Goal: Task Accomplishment & Management: Complete application form

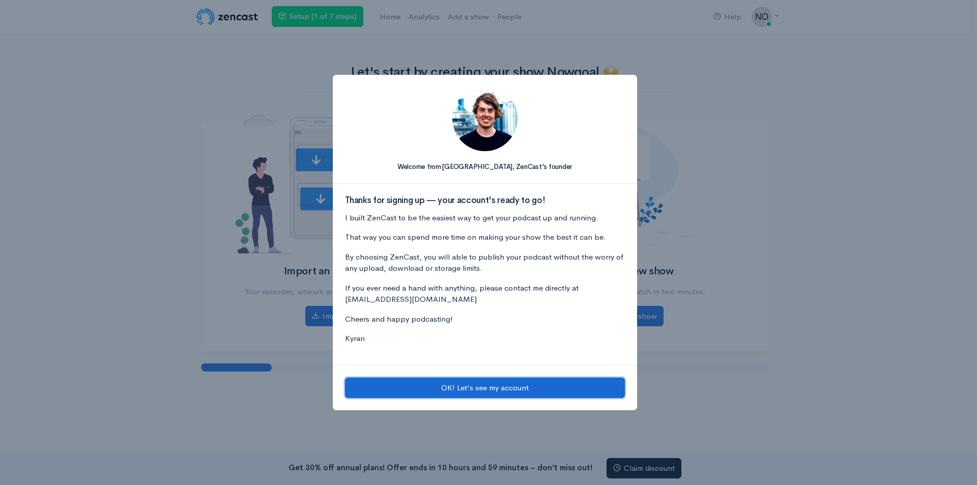
click at [478, 384] on button "OK! Let's see my account" at bounding box center [485, 387] width 280 height 21
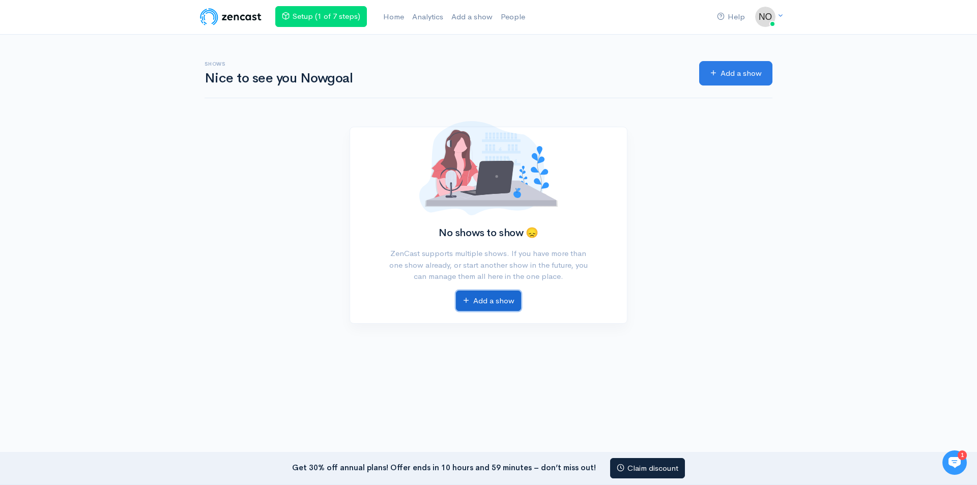
click at [498, 299] on link "Add a show" at bounding box center [488, 300] width 65 height 21
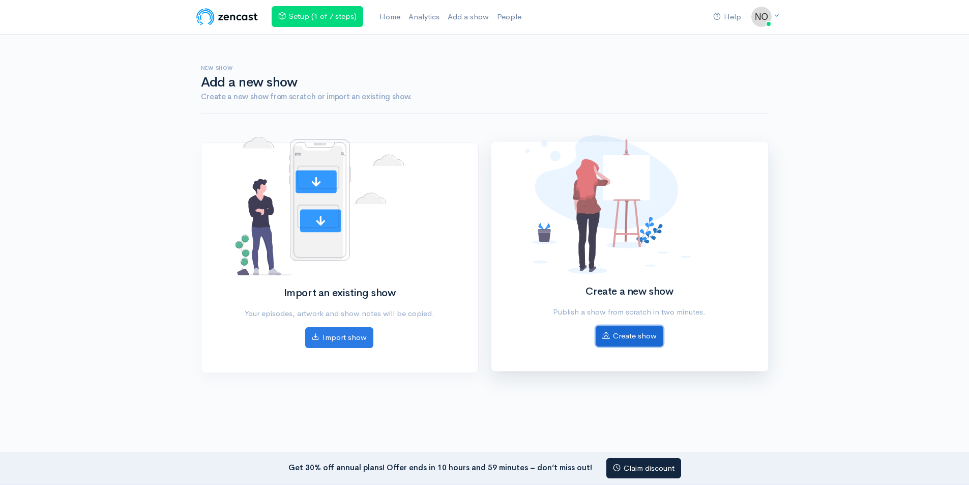
click at [644, 336] on link "Create show" at bounding box center [630, 336] width 68 height 21
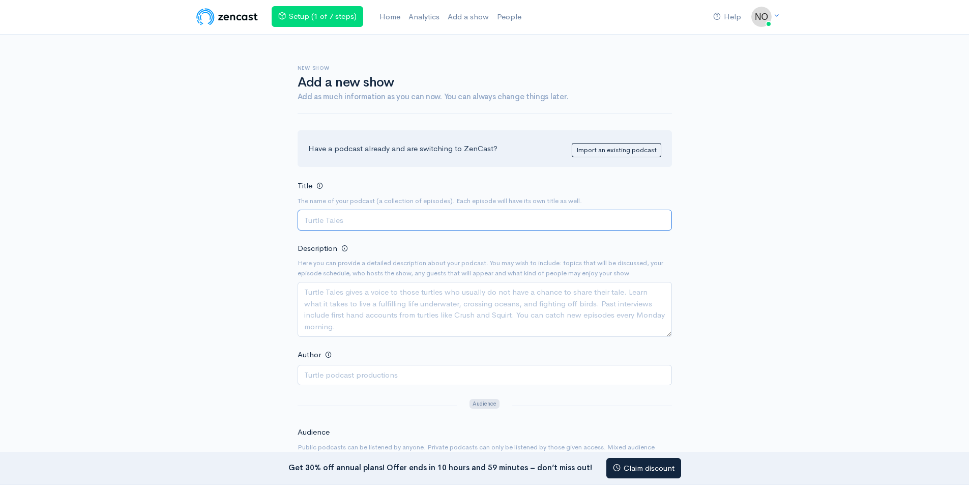
click at [358, 219] on input "Title" at bounding box center [485, 220] width 374 height 21
paste input "Beyond the Scoreboard"
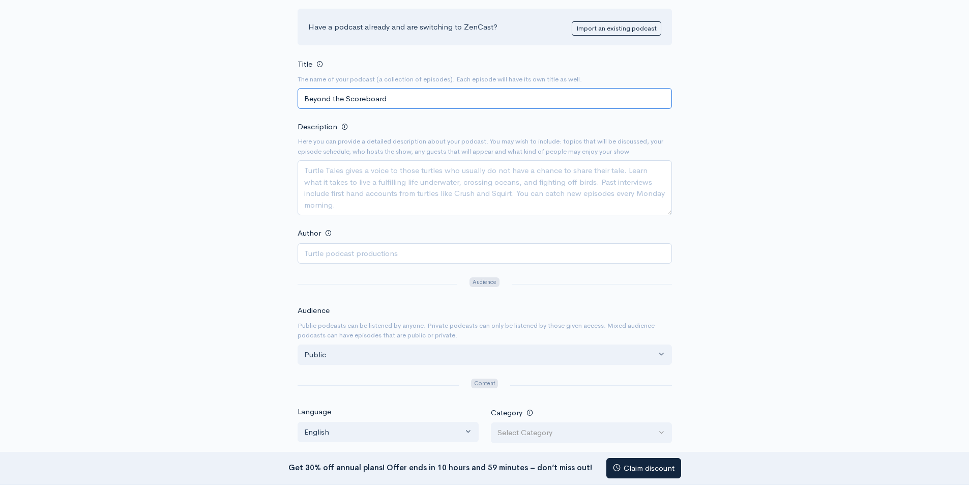
scroll to position [153, 0]
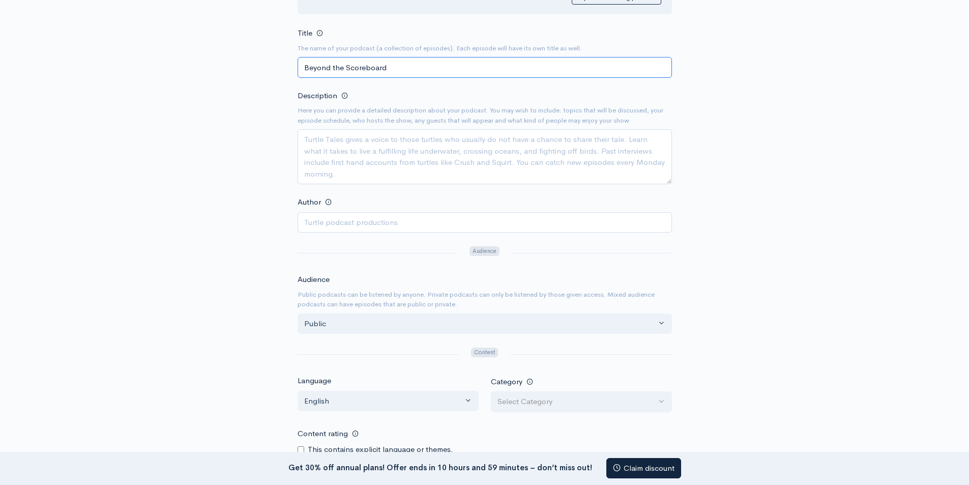
type input "Beyond the Scoreboard"
click at [358, 163] on textarea "Description" at bounding box center [485, 156] width 374 height 55
click at [347, 128] on div "Description Here you can provide a detailed description about your podcast. You…" at bounding box center [485, 136] width 374 height 95
click at [350, 141] on textarea "Description" at bounding box center [485, 156] width 374 height 55
paste textarea "In this episode of Beyond the Scoreboard, we dive into how NowGoal transforms t…"
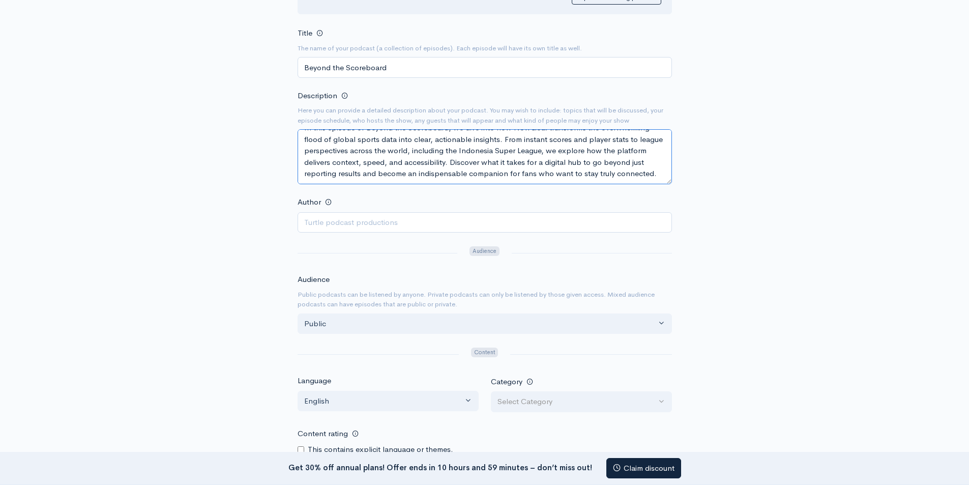
scroll to position [23, 0]
type textarea "In this episode of Beyond the Scoreboard, we dive into how NowGoal transforms t…"
click at [325, 224] on input "Author" at bounding box center [485, 222] width 374 height 21
type input "Mebin"
click at [322, 247] on div at bounding box center [377, 253] width 172 height 17
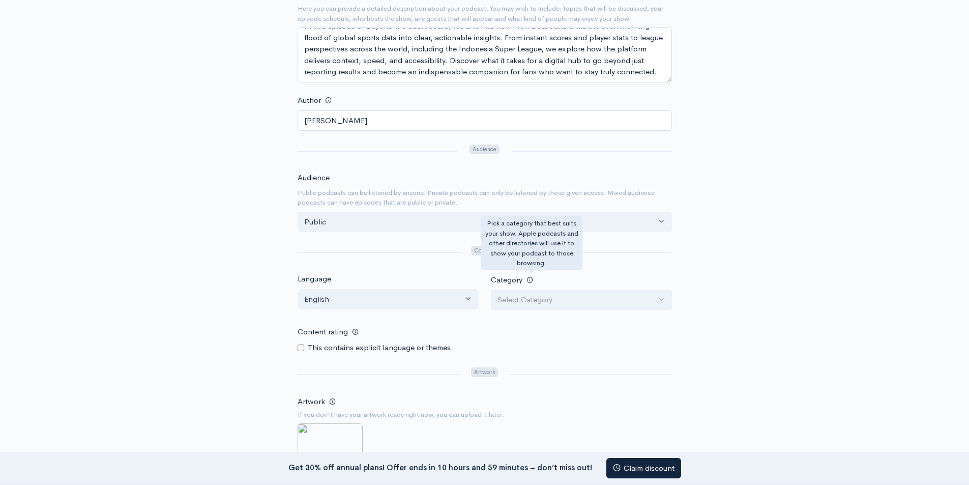
scroll to position [305, 0]
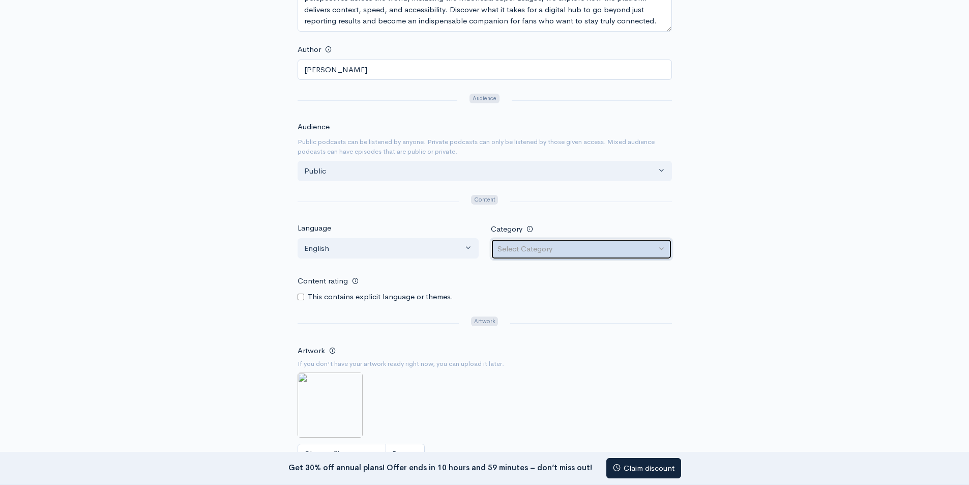
click at [651, 248] on div "Select Category" at bounding box center [576, 249] width 159 height 12
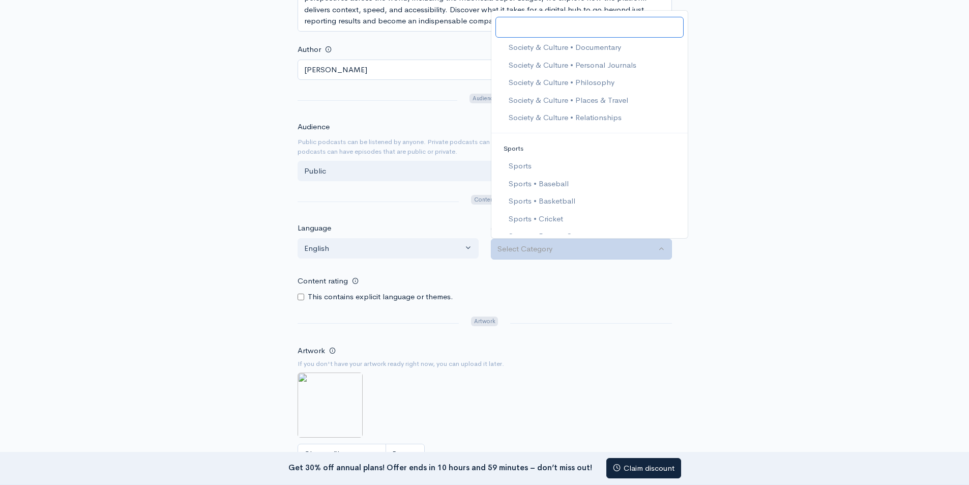
scroll to position [1933, 0]
click at [557, 226] on span "Sports • Football" at bounding box center [537, 231] width 59 height 12
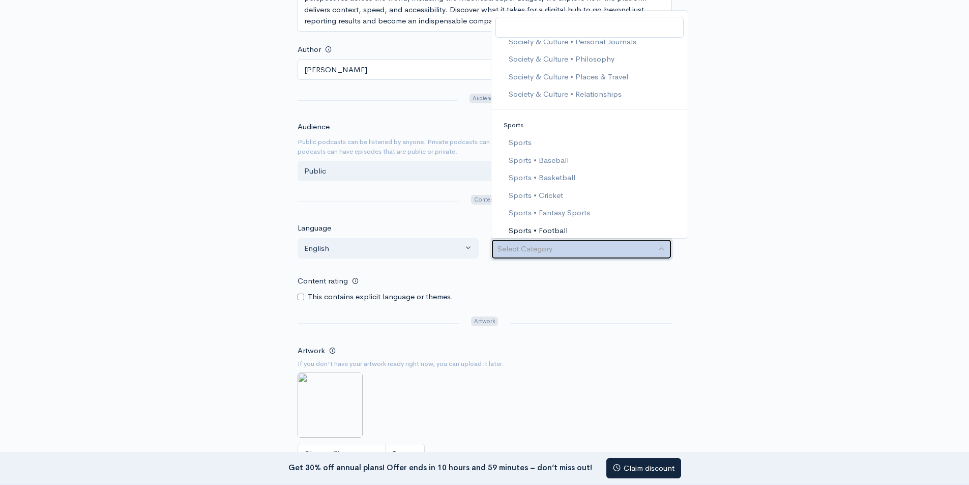
select select "Sports > Football"
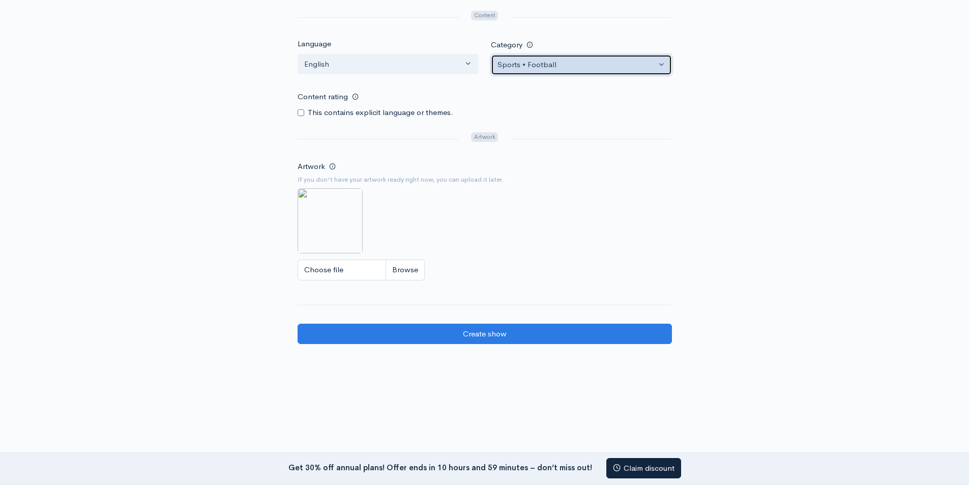
scroll to position [509, 0]
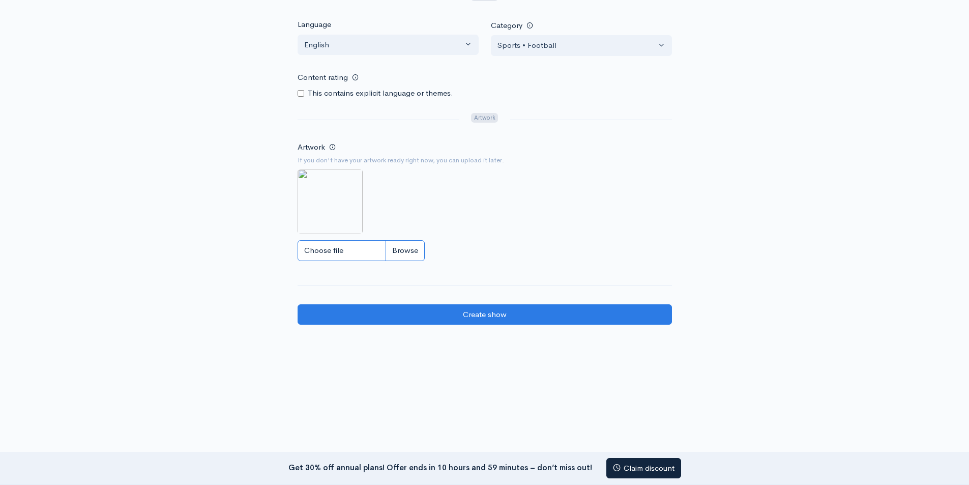
click at [339, 241] on input "Choose file" at bounding box center [361, 250] width 127 height 21
type input "C:\fakepath\Beyond the Scoreboard.jpg"
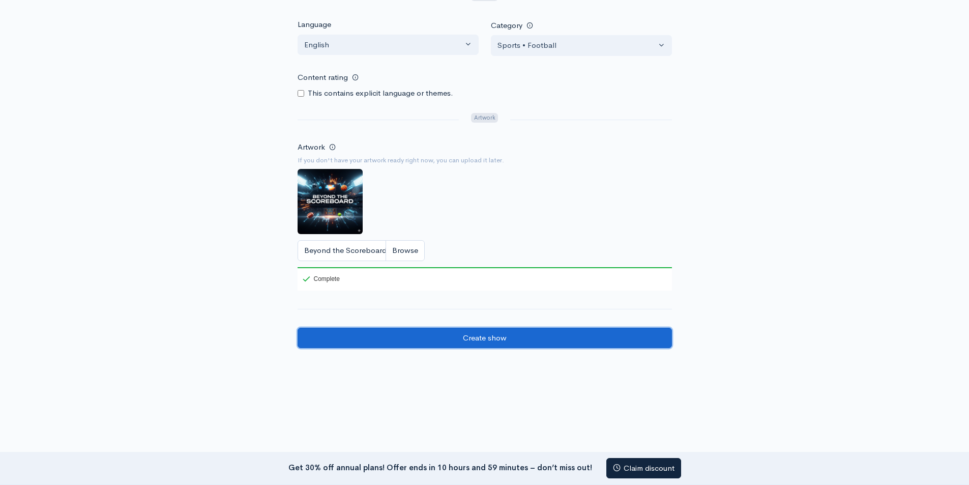
click at [520, 333] on input "Create show" at bounding box center [485, 338] width 374 height 21
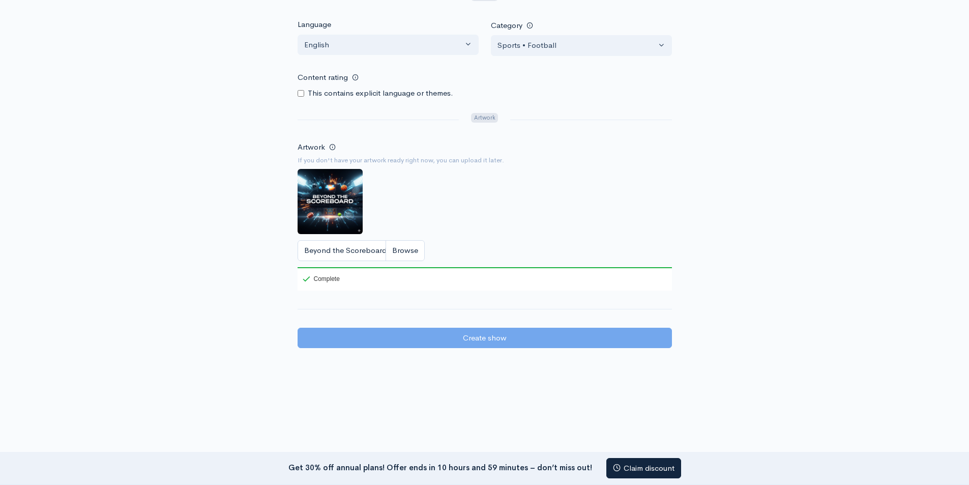
drag, startPoint x: 141, startPoint y: 67, endPoint x: 772, endPoint y: 163, distance: 638.1
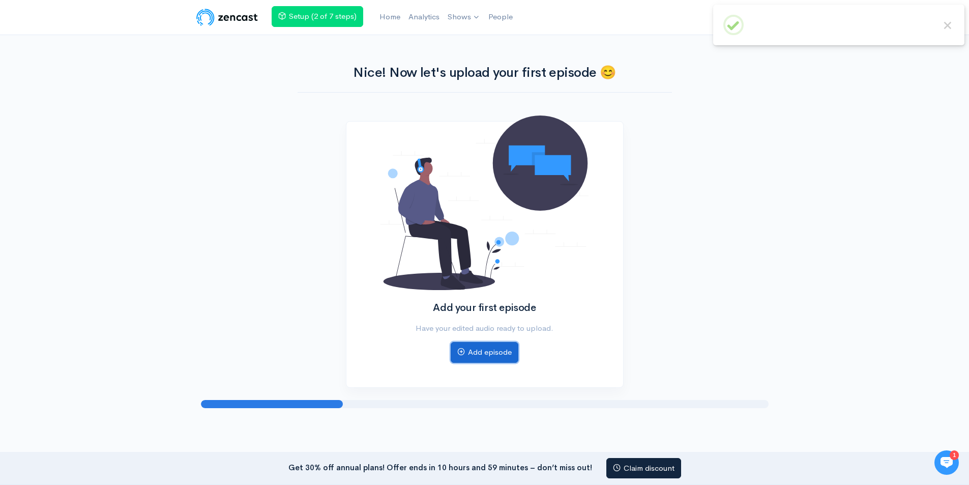
click at [494, 362] on link "Add episode" at bounding box center [485, 352] width 68 height 21
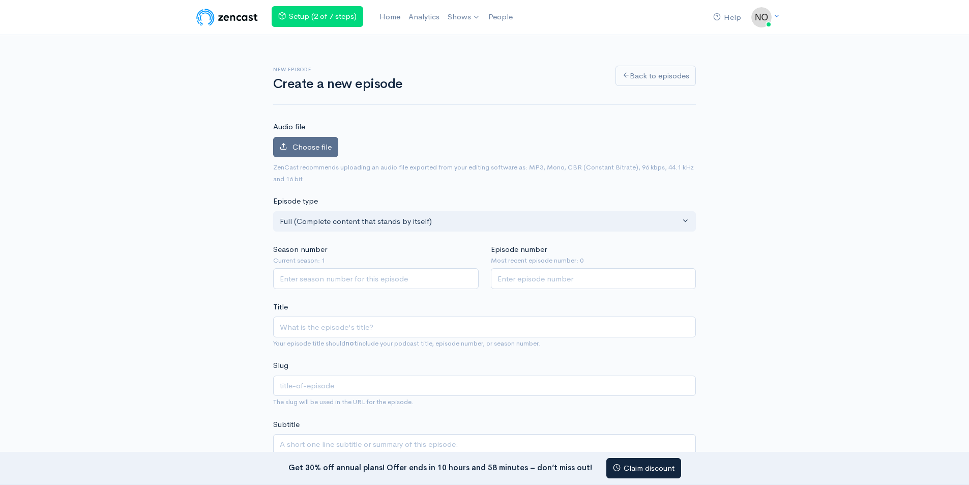
click at [304, 143] on span "Choose file" at bounding box center [311, 147] width 39 height 10
click at [0, 0] on input "Choose file" at bounding box center [0, 0] width 0 height 0
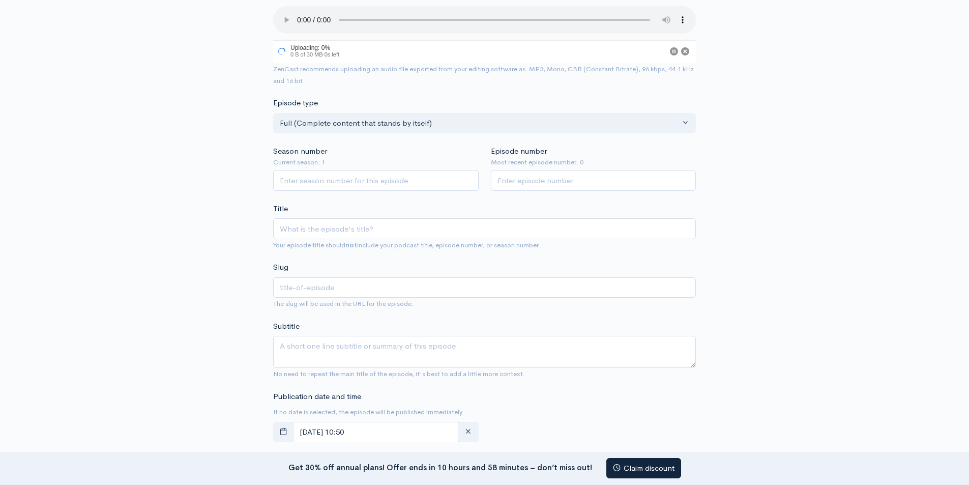
scroll to position [153, 0]
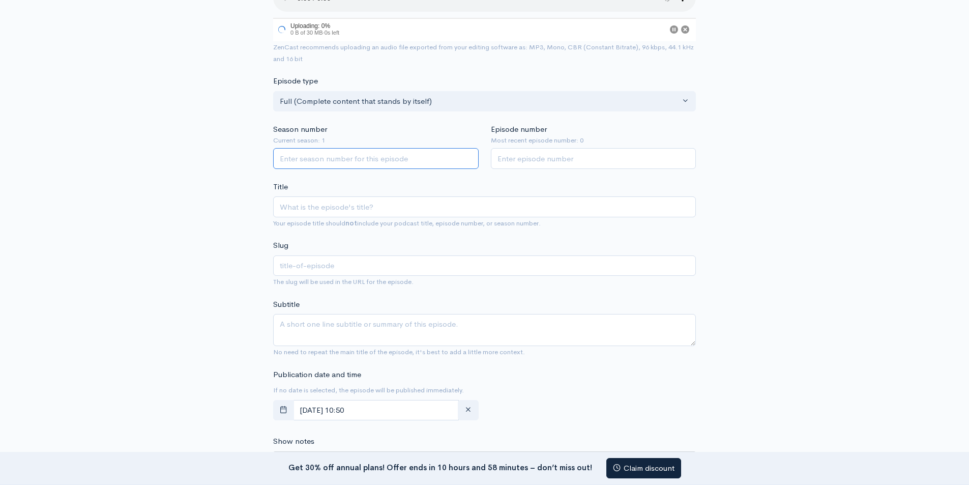
click at [327, 163] on input "Season number" at bounding box center [375, 158] width 205 height 21
type input "1"
click at [515, 165] on input "1" at bounding box center [593, 160] width 205 height 21
type input "1"
click at [345, 210] on input "Title" at bounding box center [484, 208] width 423 height 21
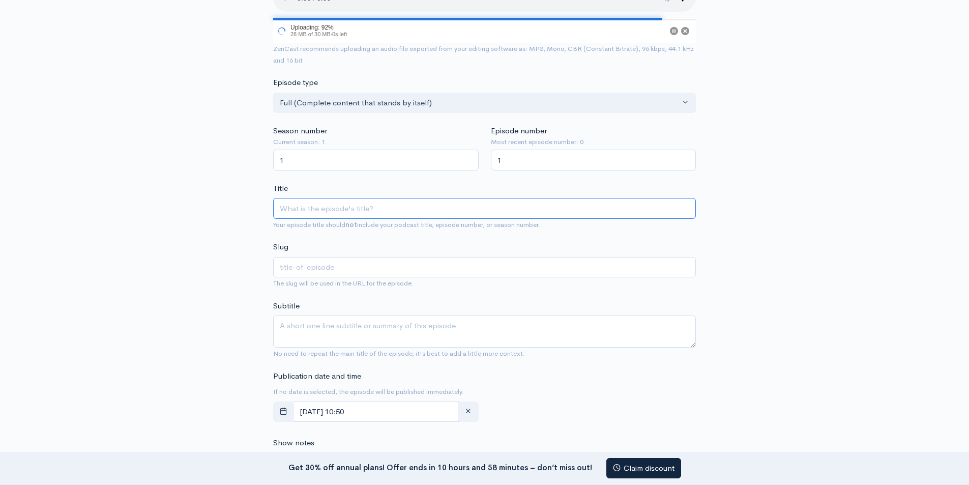
click at [383, 212] on input "Title" at bounding box center [484, 208] width 423 height 21
paste input "How NowGoal Unpacks the Global Sports Data"
type input "How NowGoal Unpacks the Global Sports Data"
type input "how-nowgoal-unpacks-the-global-sports-data"
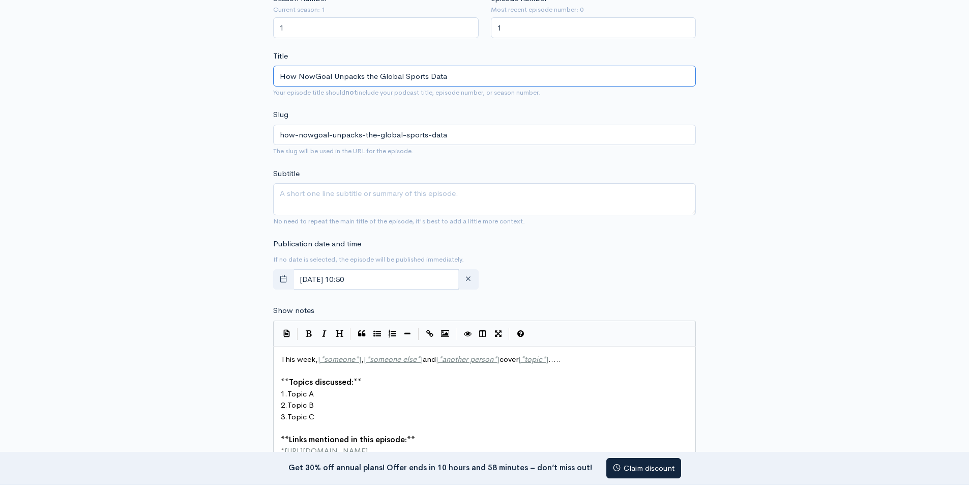
scroll to position [329, 0]
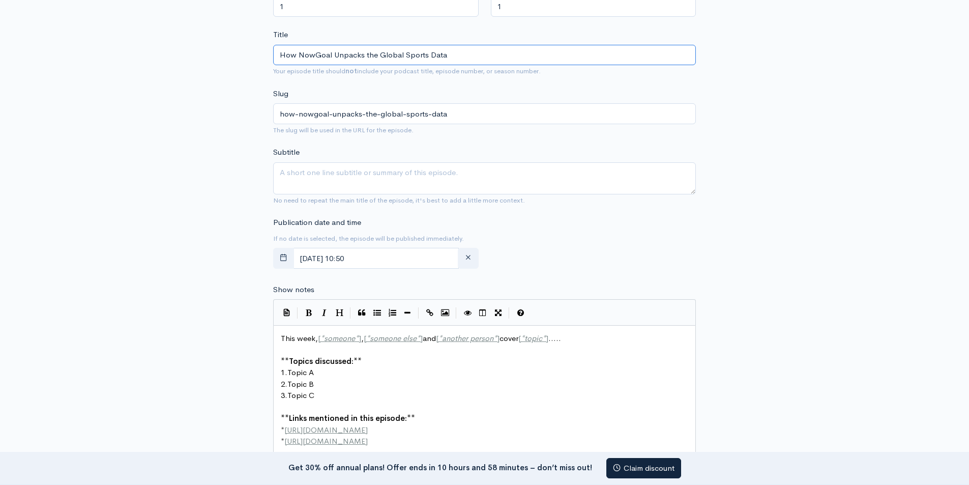
type input "How NowGoal Unpacks the Global Sports Data"
click at [357, 189] on textarea "Subtitle" at bounding box center [484, 178] width 423 height 32
click at [339, 177] on textarea "Subtitle" at bounding box center [484, 178] width 423 height 32
paste textarea "In this episode of Beyond the Scoreboard, we dive into how NowGoal transforms t…"
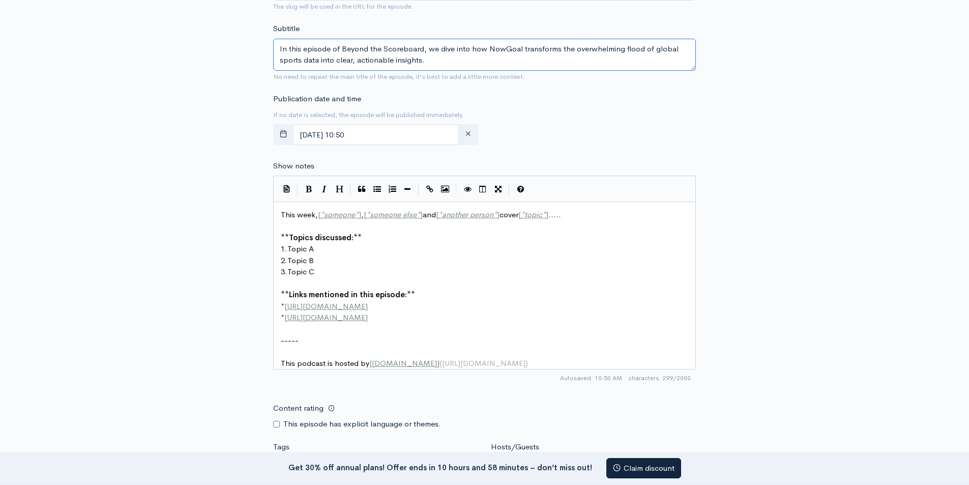
scroll to position [482, 0]
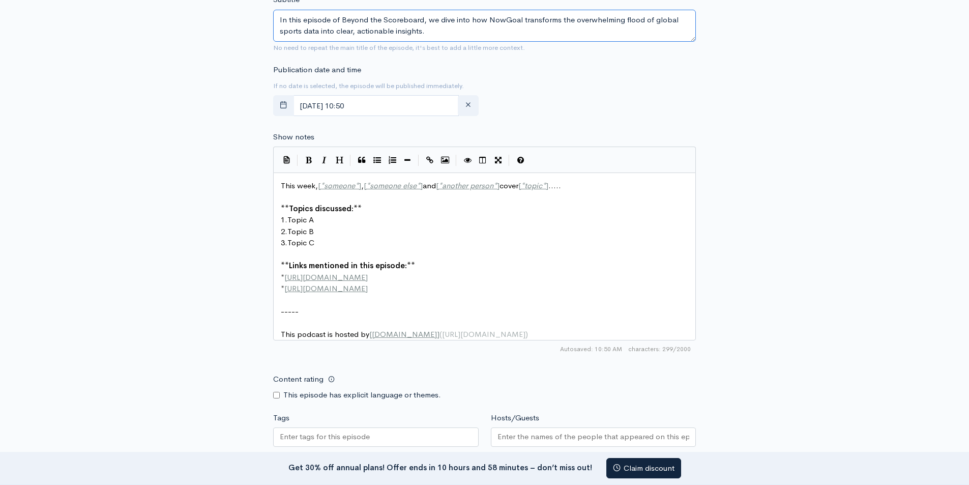
type textarea "In this episode of Beyond the Scoreboard, we dive into how NowGoal transforms t…"
click at [420, 229] on pre "2. Topic B" at bounding box center [488, 232] width 419 height 12
type textarea "This week, [*someone*], [*someone else*] and [*another person*] cover [*topic*]…"
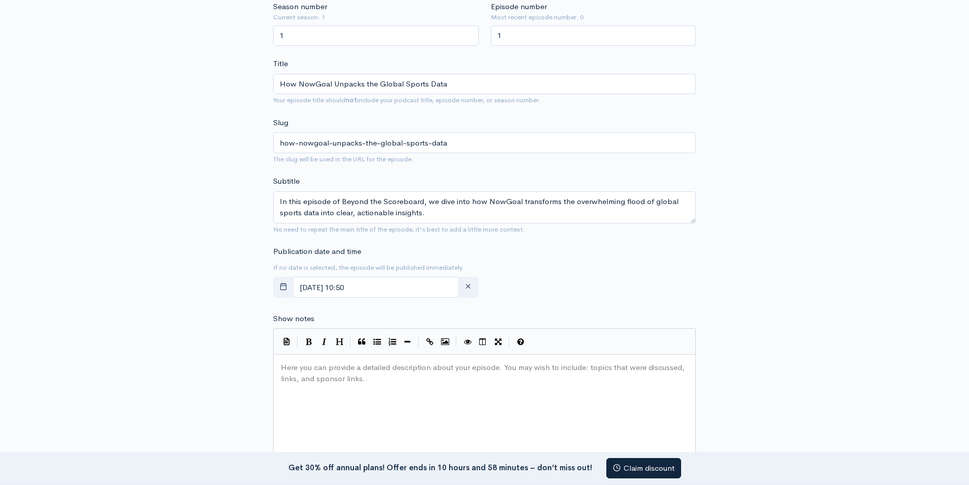
scroll to position [305, 0]
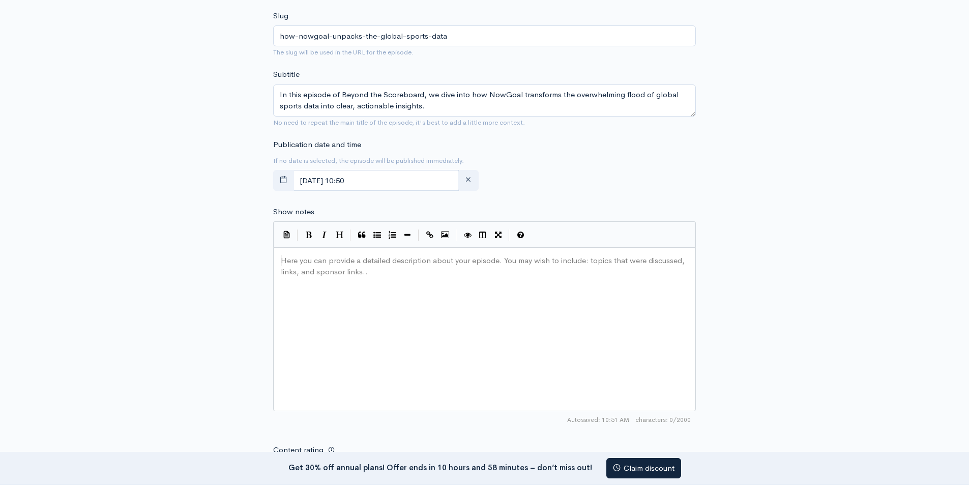
click at [404, 271] on div "Here you can provide a detailed description about your episode. You may wish to…" at bounding box center [497, 342] width 437 height 178
paste textarea "N"
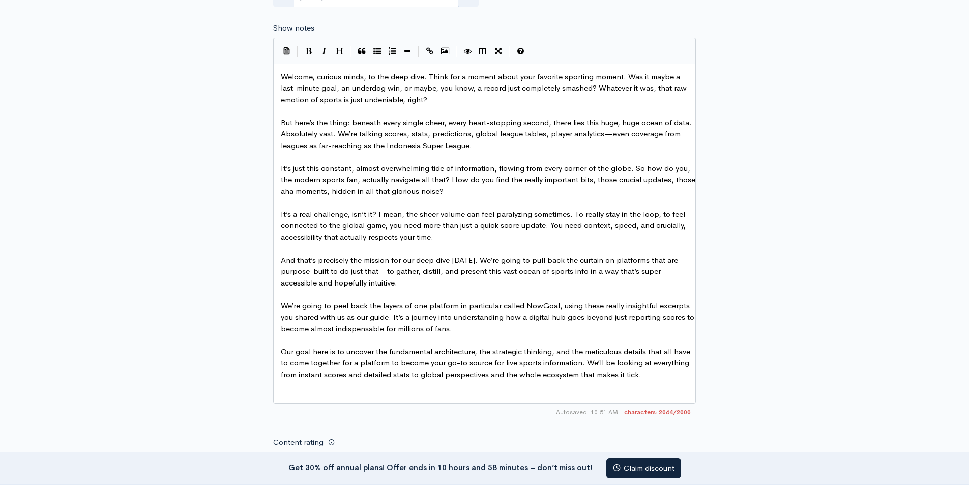
scroll to position [567, 0]
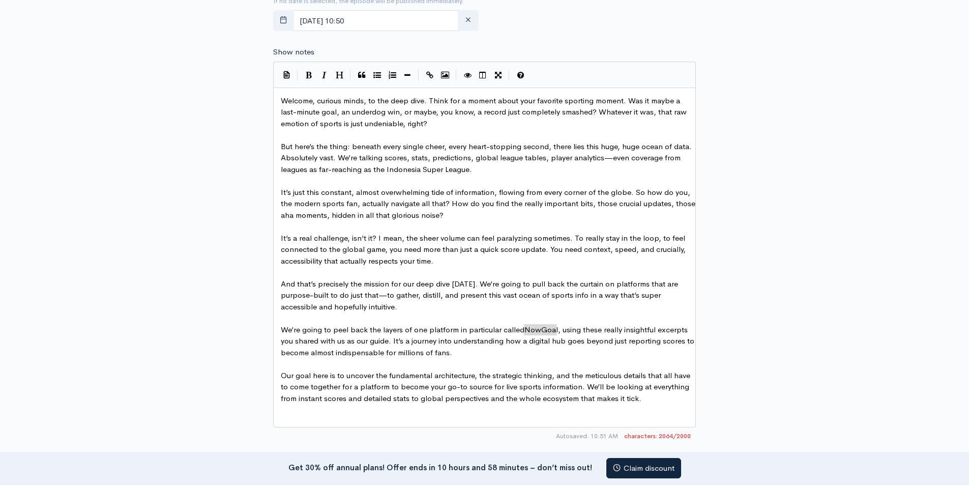
type textarea "NowGoal"
drag, startPoint x: 524, startPoint y: 329, endPoint x: 556, endPoint y: 327, distance: 32.7
click at [392, 99] on span "Welcome, curious minds, to the deep dive. Think for a moment about your favorit…" at bounding box center [485, 112] width 408 height 33
paste textarea
type textarea "inn"
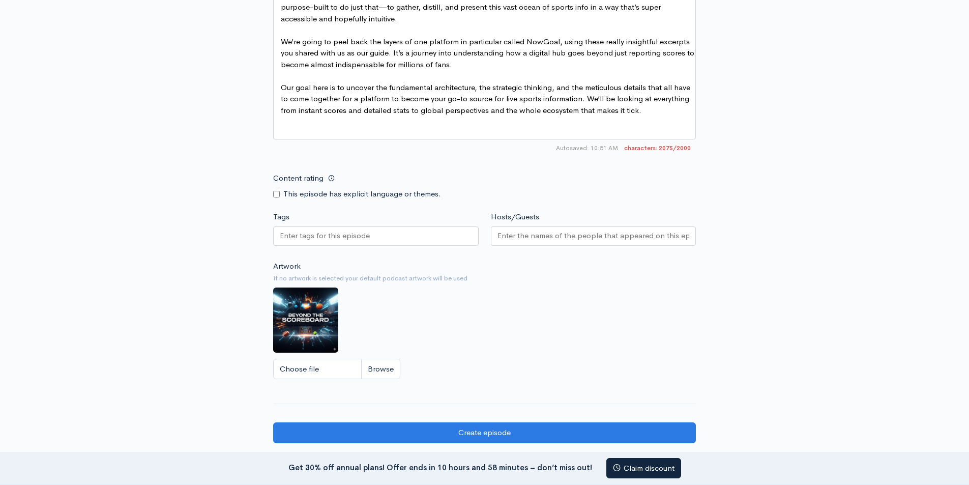
scroll to position [872, 0]
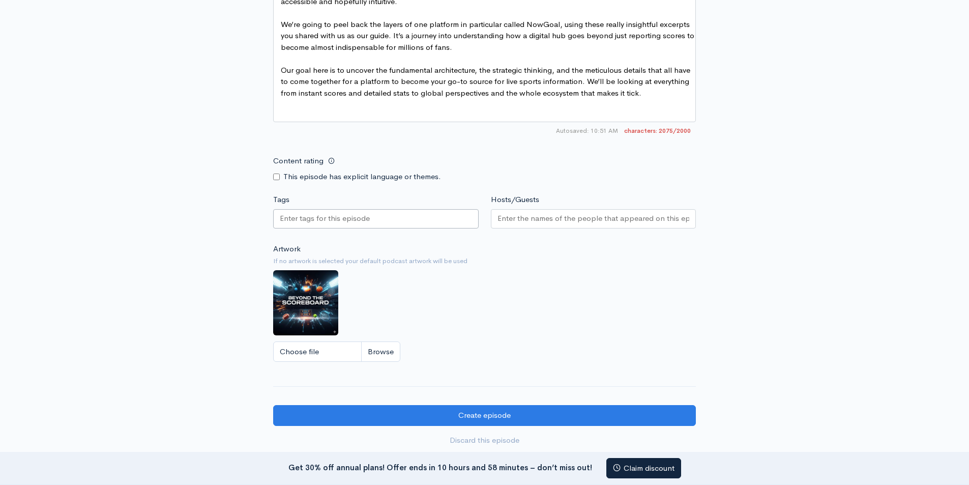
click at [344, 224] on input "Tags" at bounding box center [326, 219] width 92 height 12
type input "sports"
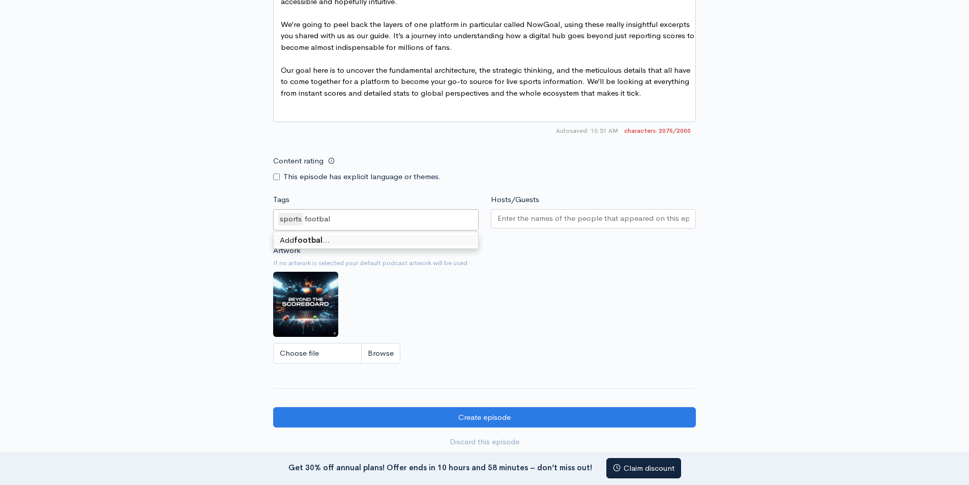
type input "football"
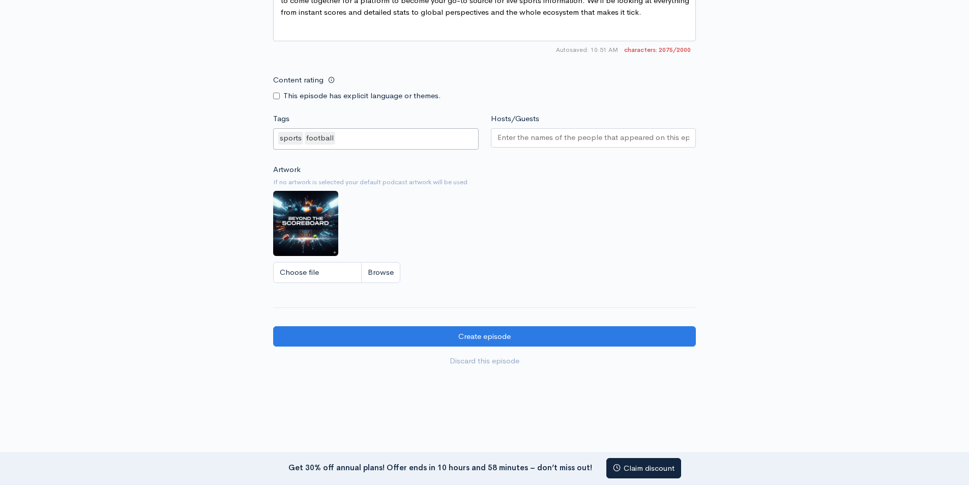
scroll to position [974, 0]
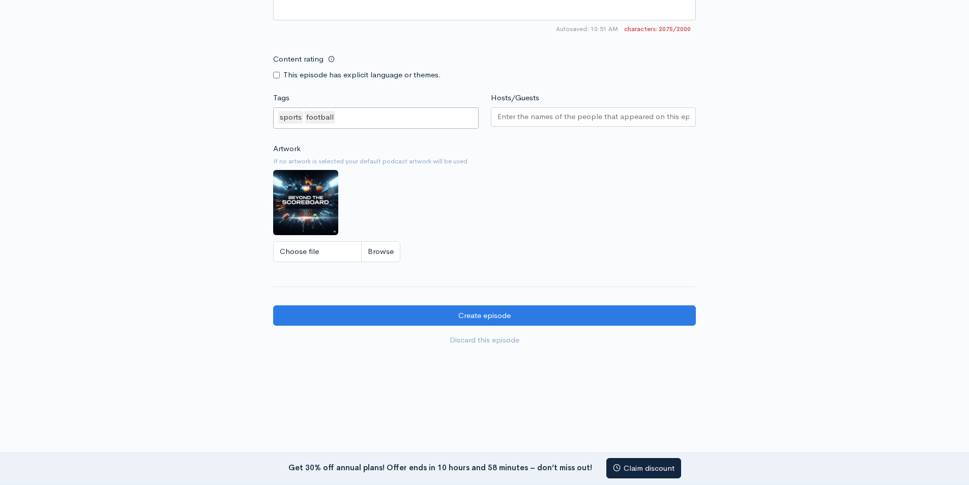
click at [530, 123] on input "Hosts/Guests" at bounding box center [593, 117] width 192 height 12
type input "[PERSON_NAME]"
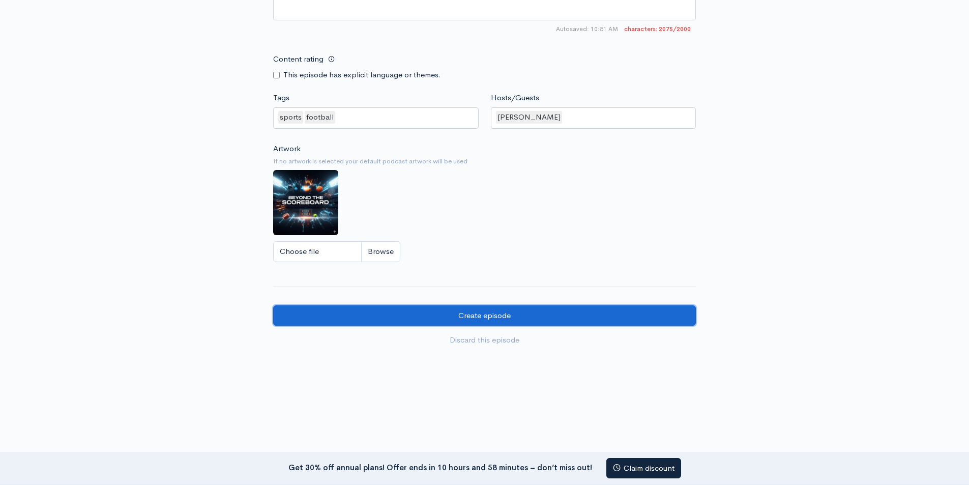
click at [507, 324] on input "Create episode" at bounding box center [484, 315] width 423 height 21
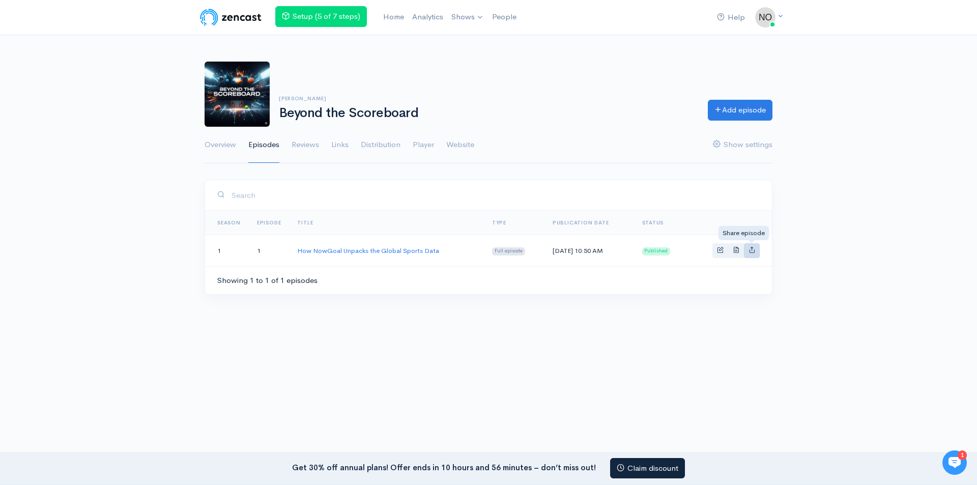
click at [753, 251] on icon "Basic example" at bounding box center [751, 249] width 7 height 7
type input "https://beyond-the-scoreboard.zencast.website/episodes/how-nowgoal-unpacks-the-…"
type input "https://media.zencast.fm/beyond-the-scoreboard/0e4eb113-85c4-494c-9bc6-f3b117bc…"
type input "<iframe src='https://share.zencast.fm/embed/episode/0e4eb113-85c4-494c-9bc6-f3b…"
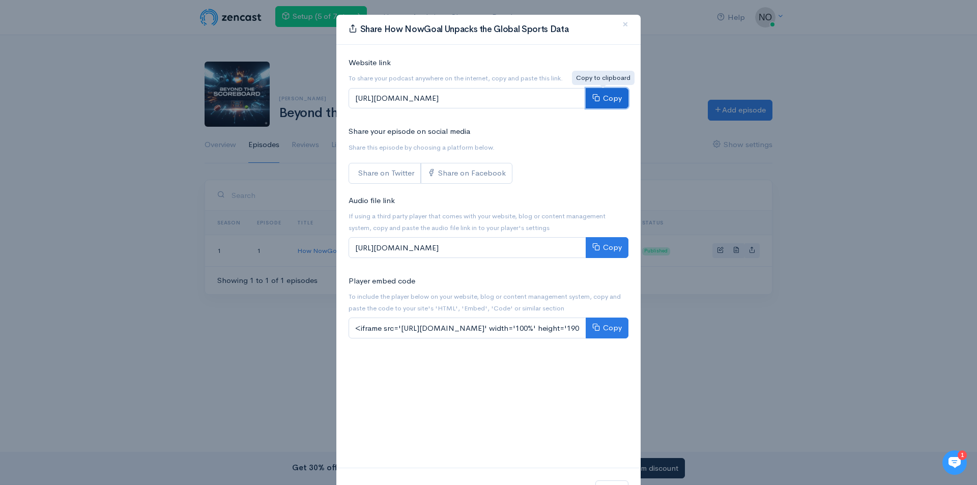
click at [600, 104] on button "Copy" at bounding box center [606, 98] width 43 height 21
click at [164, 194] on div "Share How NowGoal Unpacks the Global Sports Data × Website link To share your p…" at bounding box center [488, 242] width 977 height 485
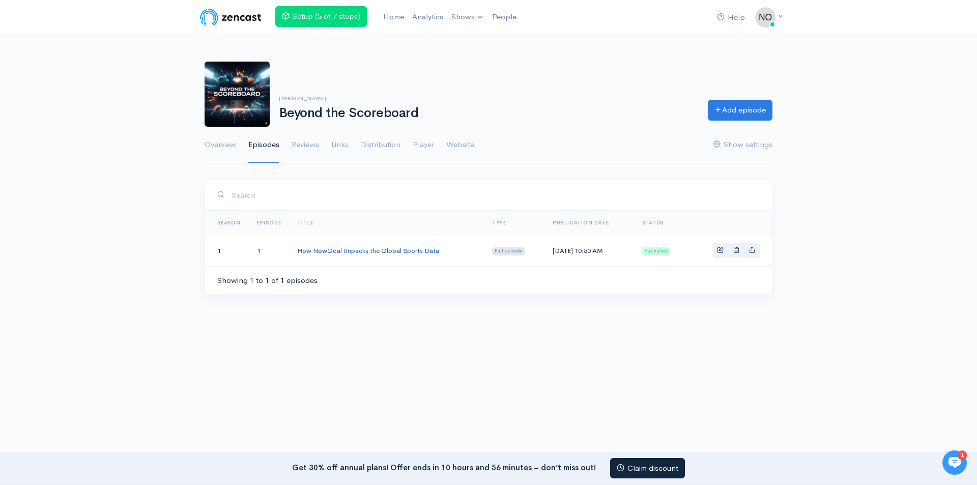
click at [354, 251] on link "How NowGoal Unpacks the Global Sports Data" at bounding box center [368, 250] width 142 height 9
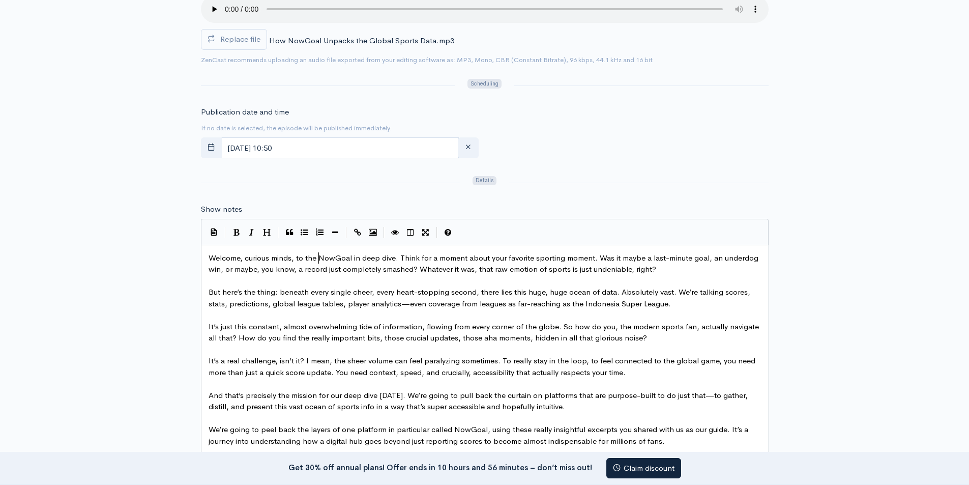
scroll to position [4, 0]
type textarea "NowGoa"
drag, startPoint x: 319, startPoint y: 258, endPoint x: 349, endPoint y: 257, distance: 30.5
type textarea "NowGoal"
drag, startPoint x: 320, startPoint y: 257, endPoint x: 352, endPoint y: 256, distance: 32.6
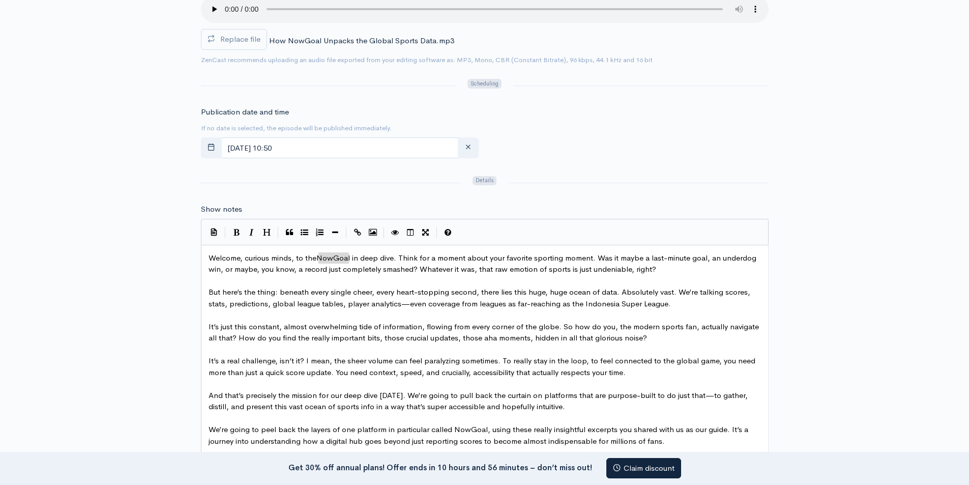
type textarea "NowGoal"
drag, startPoint x: 318, startPoint y: 257, endPoint x: 350, endPoint y: 257, distance: 32.0
click at [353, 232] on button "Create Link" at bounding box center [357, 232] width 15 height 15
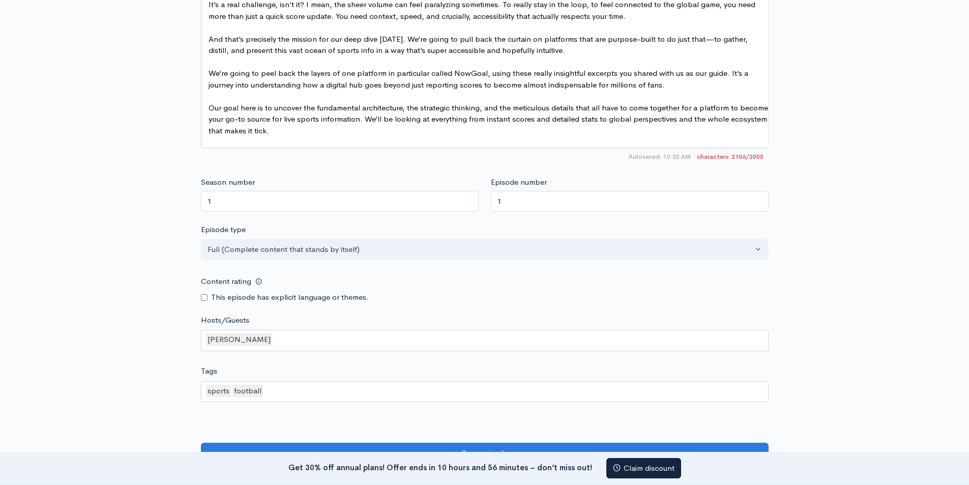
scroll to position [921, 0]
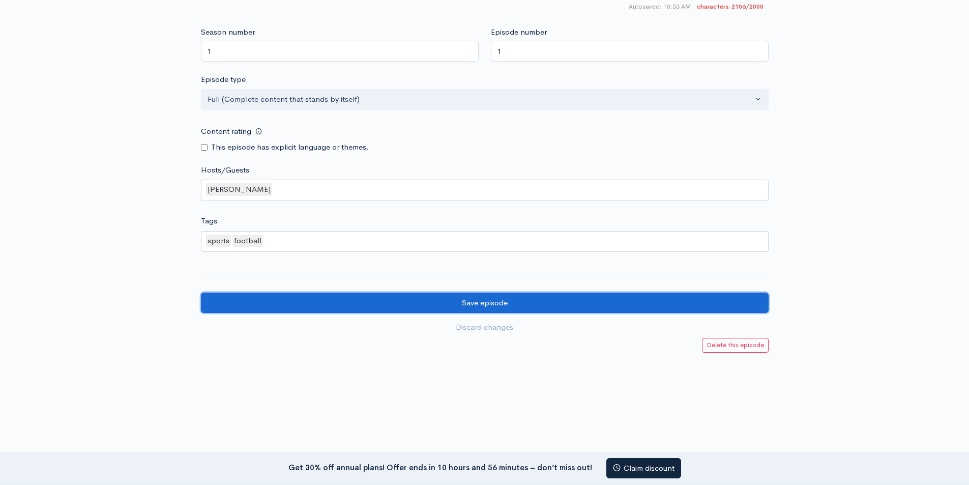
click at [497, 298] on input "Save episode" at bounding box center [485, 302] width 568 height 21
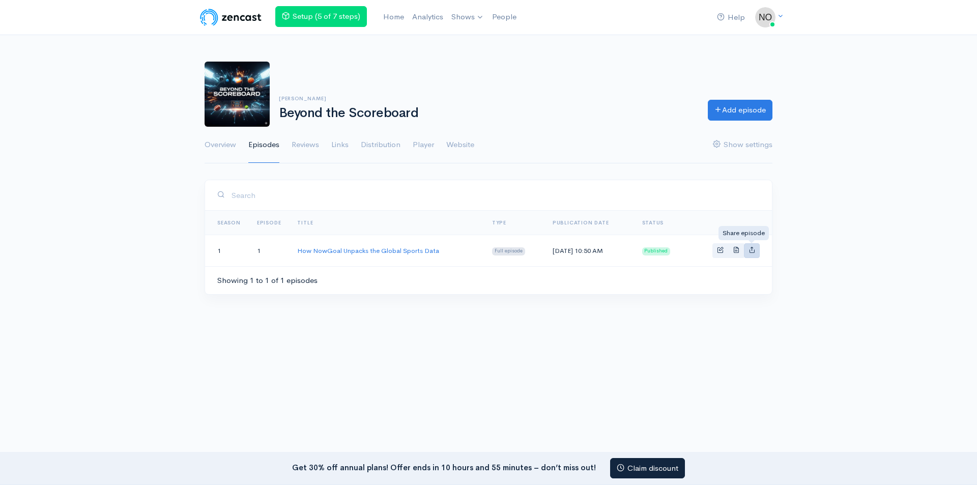
click at [753, 252] on icon "Basic example" at bounding box center [751, 249] width 7 height 7
type input "[URL][DOMAIN_NAME]"
type input "<iframe src='[URL][DOMAIN_NAME]' width='100%' height='190' frameborder='0' scro…"
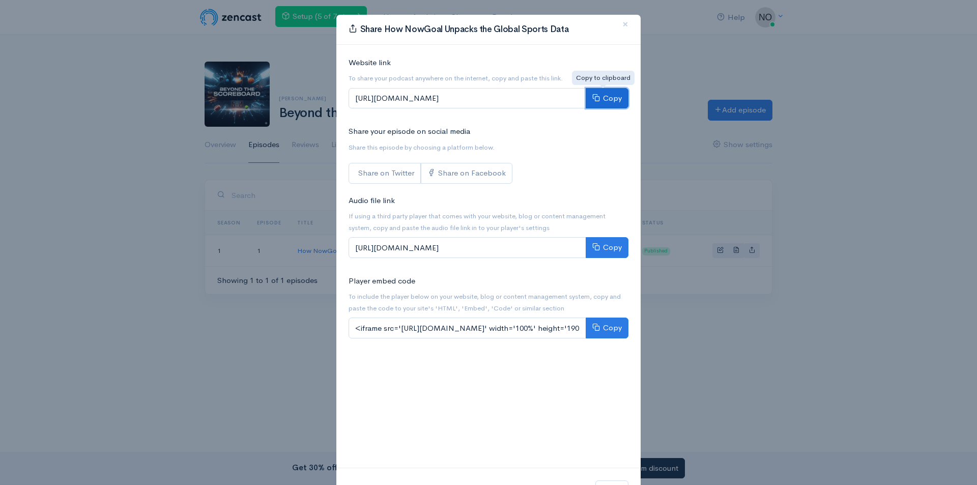
click at [594, 97] on icon at bounding box center [596, 98] width 8 height 8
